Goal: Task Accomplishment & Management: Manage account settings

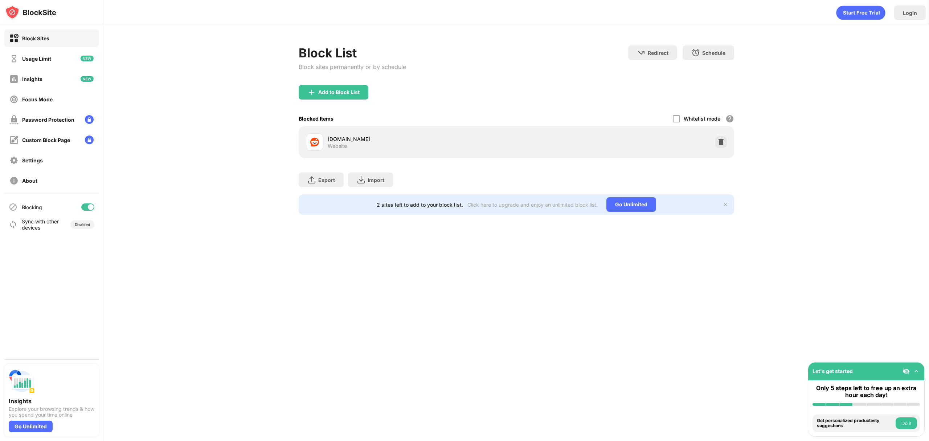
click at [721, 148] on div "reddit.com Website" at bounding box center [516, 141] width 427 height 23
click at [723, 144] on img at bounding box center [721, 141] width 7 height 7
